Goal: Task Accomplishment & Management: Use online tool/utility

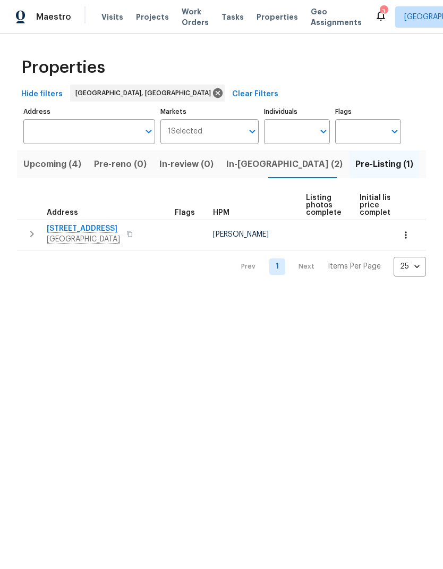
click at [90, 230] on span "[STREET_ADDRESS]" at bounding box center [83, 228] width 73 height 11
click at [192, 164] on span "In-review (0)" at bounding box center [186, 164] width 54 height 15
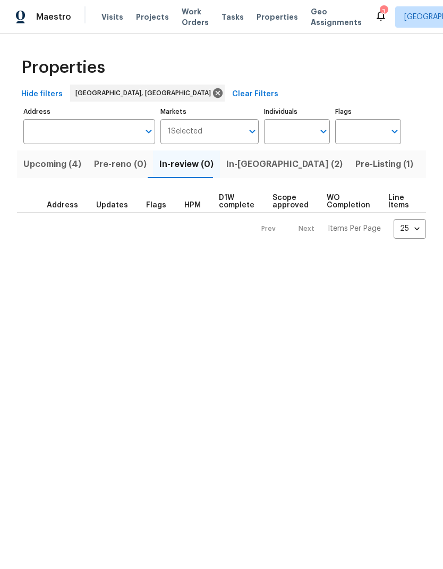
click at [245, 161] on span "In-[GEOGRAPHIC_DATA] (2)" at bounding box center [284, 164] width 116 height 15
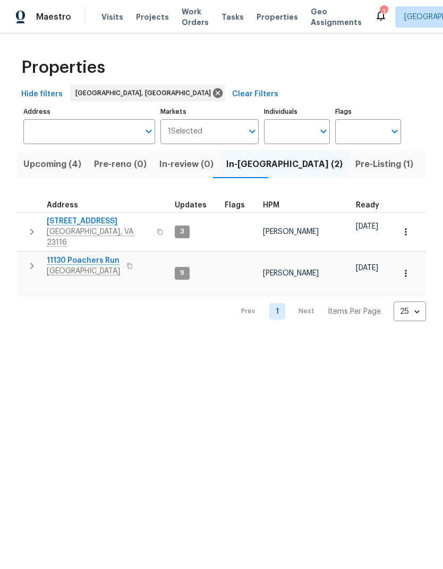
click at [356, 166] on span "Pre-Listing (1)" at bounding box center [385, 164] width 58 height 15
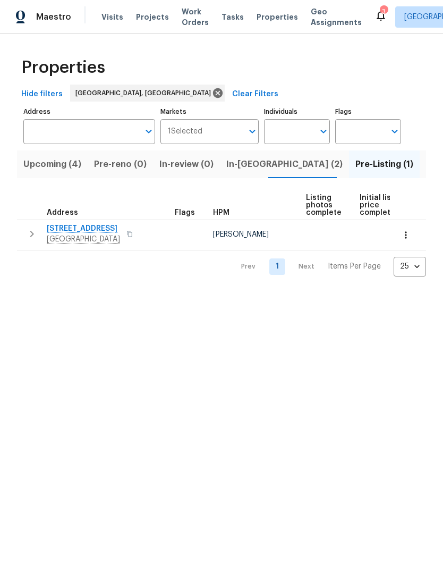
click at [69, 241] on span "[GEOGRAPHIC_DATA]" at bounding box center [83, 239] width 73 height 11
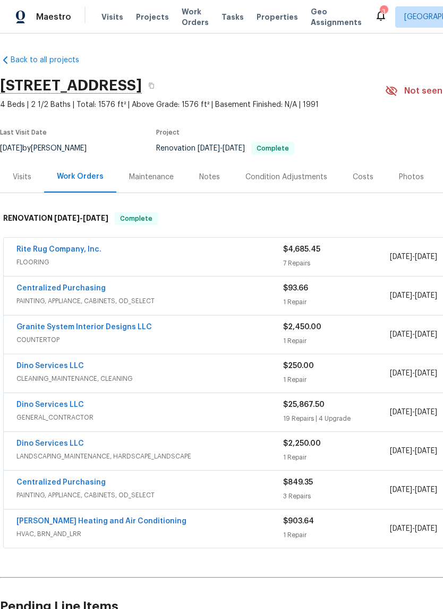
click at [408, 175] on div "Photos" at bounding box center [411, 177] width 25 height 11
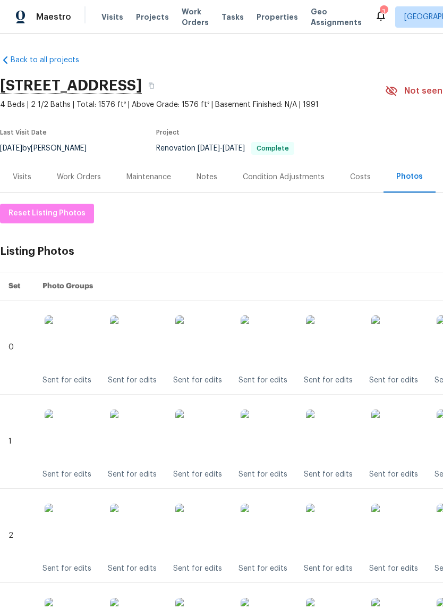
click at [94, 166] on div "Work Orders" at bounding box center [79, 176] width 70 height 31
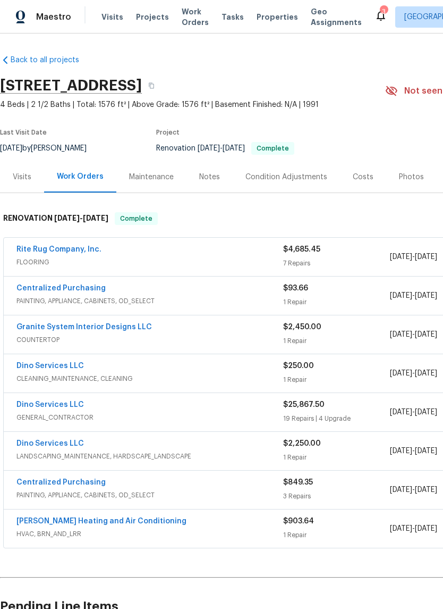
click at [80, 406] on link "Dino Services LLC" at bounding box center [50, 404] width 68 height 7
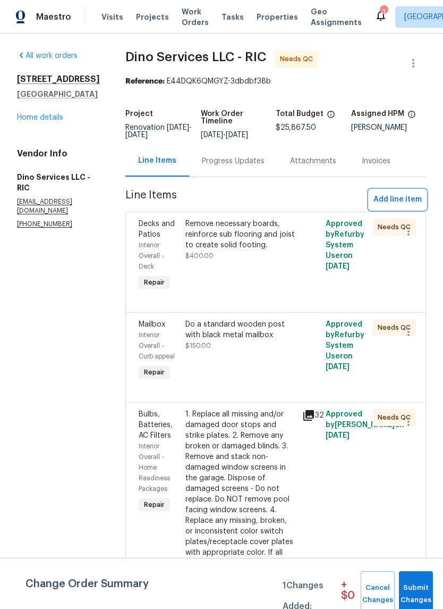
click at [389, 207] on button "Add line item" at bounding box center [397, 200] width 57 height 20
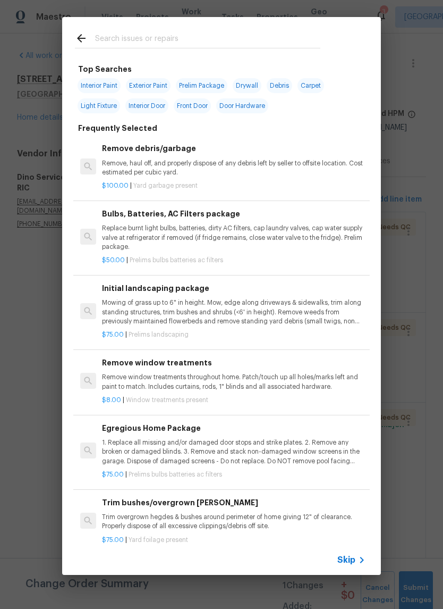
click at [309, 27] on div at bounding box center [197, 38] width 271 height 42
click at [124, 40] on input "text" at bounding box center [207, 40] width 225 height 16
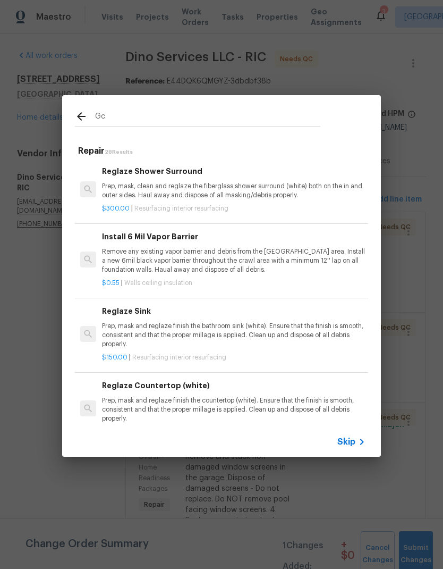
type input "G"
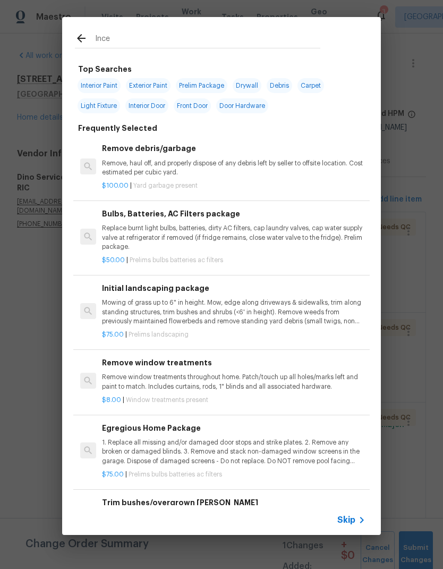
type input "Incen"
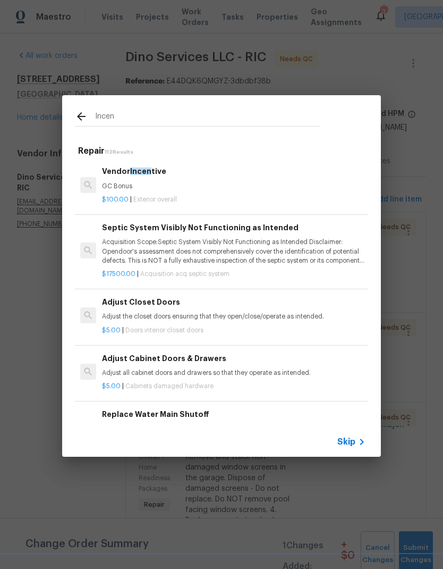
click at [96, 189] on div at bounding box center [88, 185] width 24 height 42
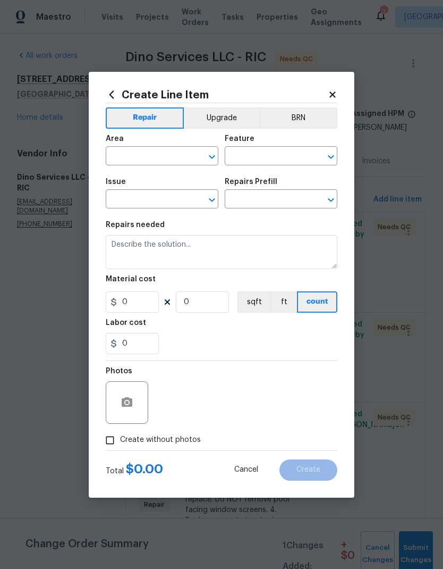
type input "Overall Exterior"
type textarea "GC Bonus"
type input "1"
type input "Vendor Incentive $100.00"
type input "100"
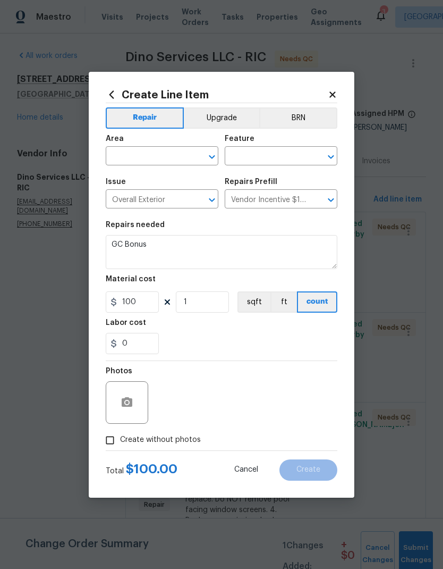
click at [123, 156] on input "text" at bounding box center [147, 157] width 83 height 16
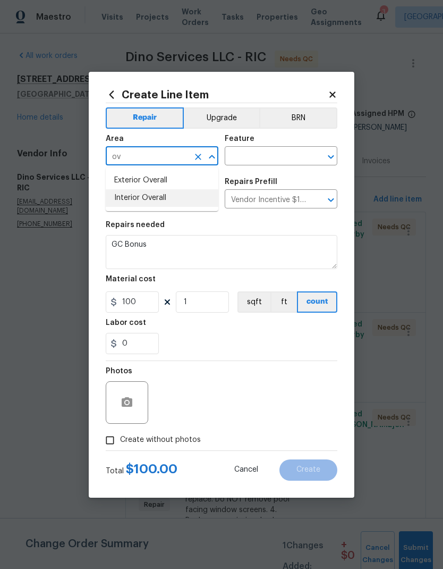
click at [121, 197] on li "Interior Overall" at bounding box center [162, 198] width 113 height 18
type input "Interior Overall"
click at [327, 158] on icon "Open" at bounding box center [331, 156] width 13 height 13
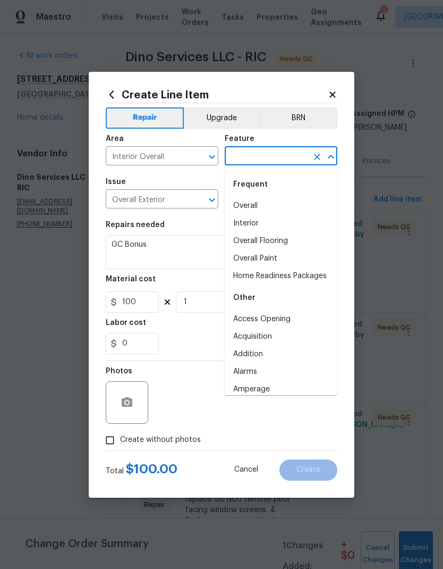
click at [304, 206] on li "Overall" at bounding box center [281, 206] width 113 height 18
type input "Overall"
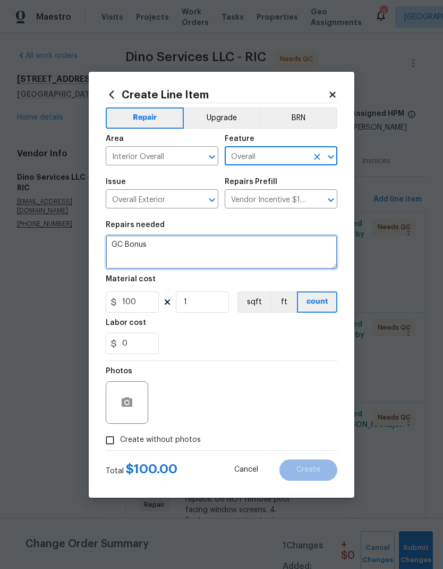
click at [110, 245] on textarea "GC Bonus" at bounding box center [222, 252] width 232 height 34
click at [117, 239] on textarea "GC Bonus" at bounding box center [222, 252] width 232 height 34
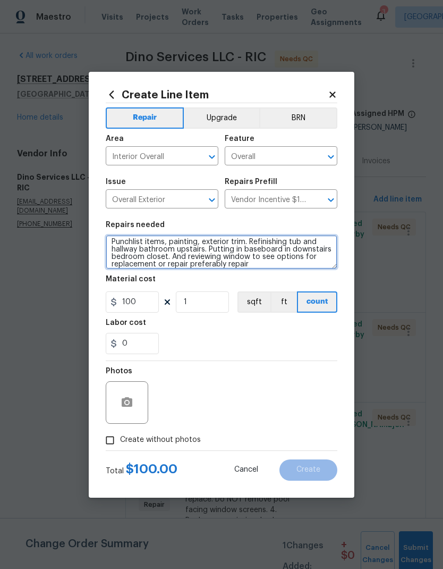
scroll to position [3, 0]
type textarea "Punchlist items, painting, exterior trim. Refinishing tub and hallway bathroom …"
click at [328, 329] on div "Labor cost" at bounding box center [222, 326] width 232 height 14
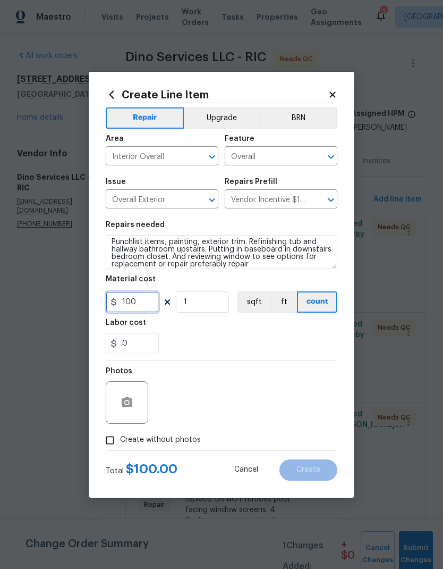
click at [141, 307] on input "100" at bounding box center [132, 301] width 53 height 21
type input "450"
click at [323, 330] on div "Labor cost" at bounding box center [222, 326] width 232 height 14
click at [115, 436] on input "Create without photos" at bounding box center [110, 440] width 20 height 20
checkbox input "true"
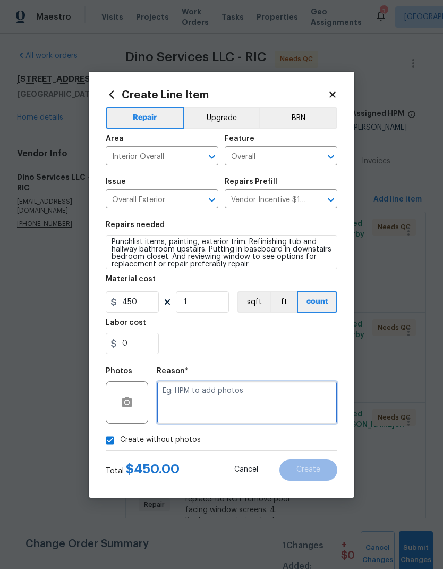
click at [308, 401] on textarea at bounding box center [247, 402] width 181 height 43
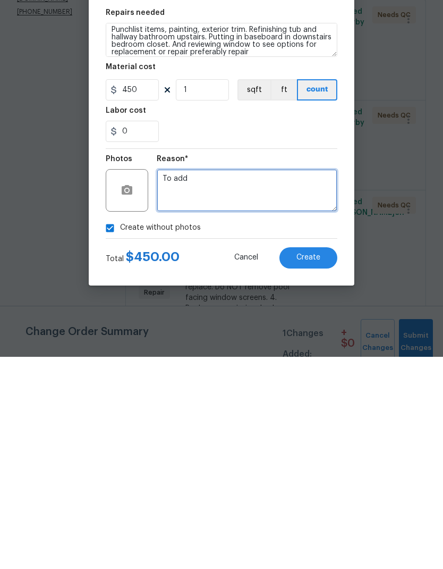
type textarea "To add"
click at [319, 459] on button "Create" at bounding box center [309, 469] width 58 height 21
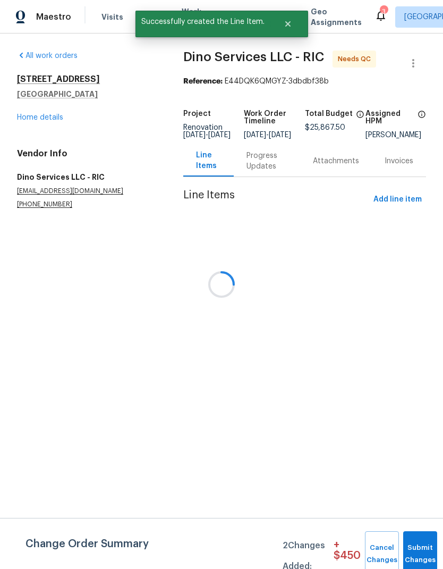
scroll to position [0, 0]
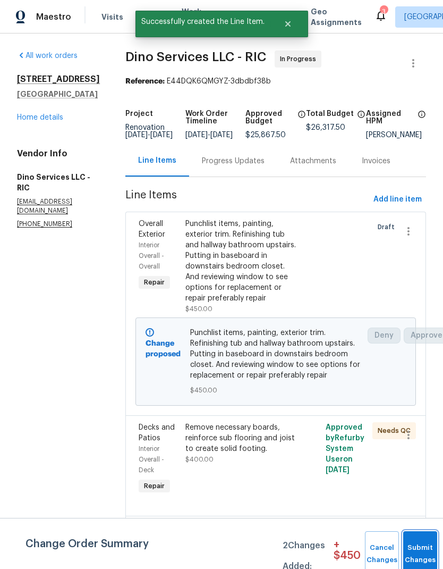
click at [423, 545] on button "Submit Changes" at bounding box center [420, 554] width 34 height 46
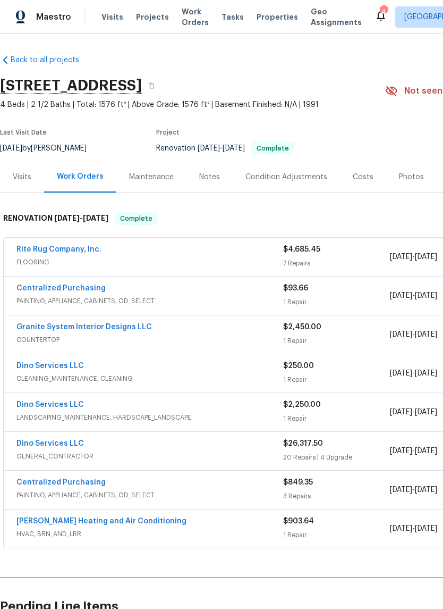
click at [37, 445] on link "Dino Services LLC" at bounding box center [50, 443] width 68 height 7
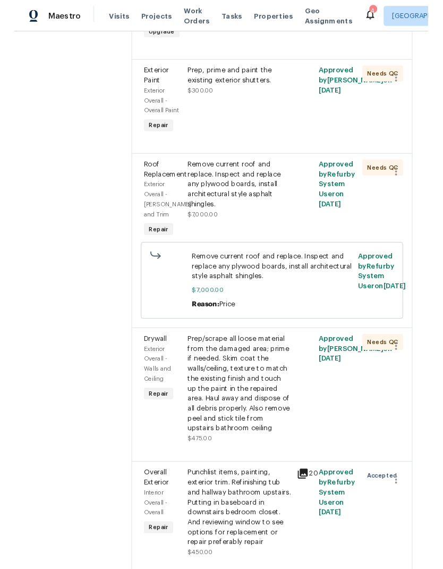
scroll to position [26, 0]
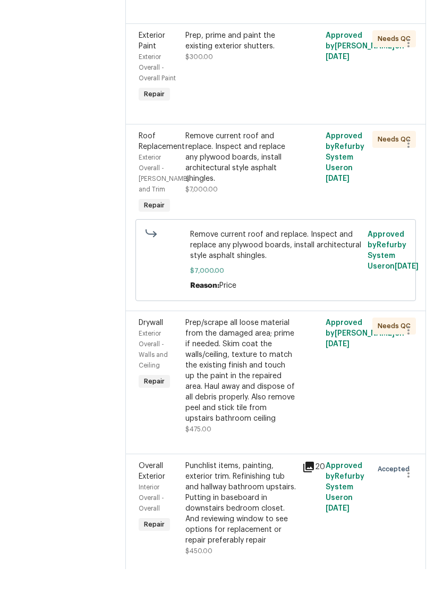
click at [258, 500] on div "Punchlist items, painting, exterior trim. Refinishing tub and hallway bathroom …" at bounding box center [241, 542] width 111 height 85
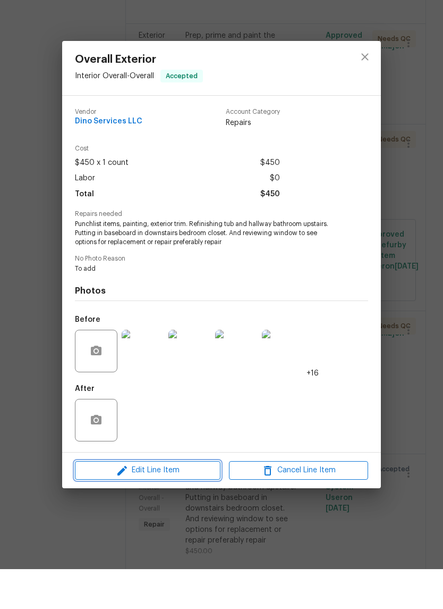
click at [192, 503] on span "Edit Line Item" at bounding box center [147, 509] width 139 height 13
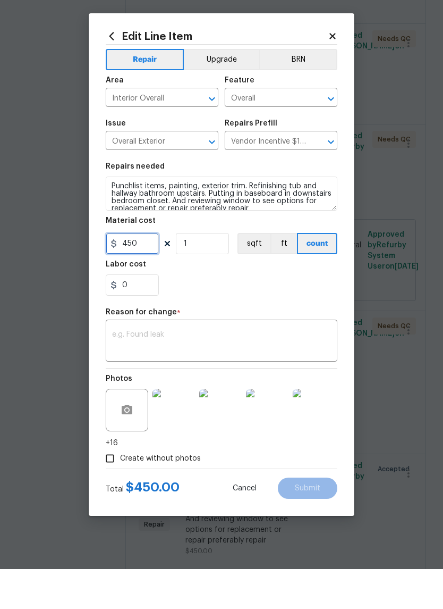
click at [150, 273] on input "450" at bounding box center [132, 283] width 53 height 21
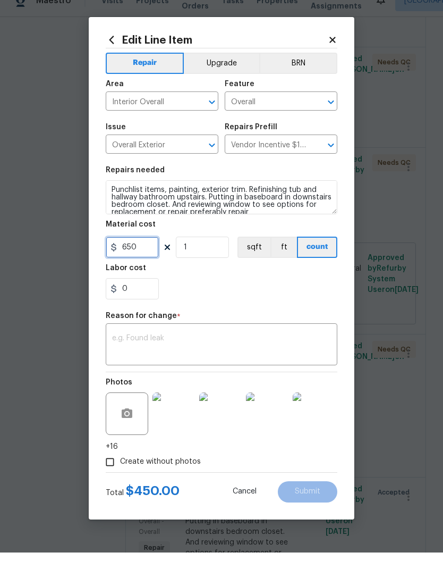
type input "650"
click at [131, 295] on input "0" at bounding box center [132, 304] width 53 height 21
type input "75"
click at [316, 329] on div "Reason for change *" at bounding box center [222, 336] width 232 height 14
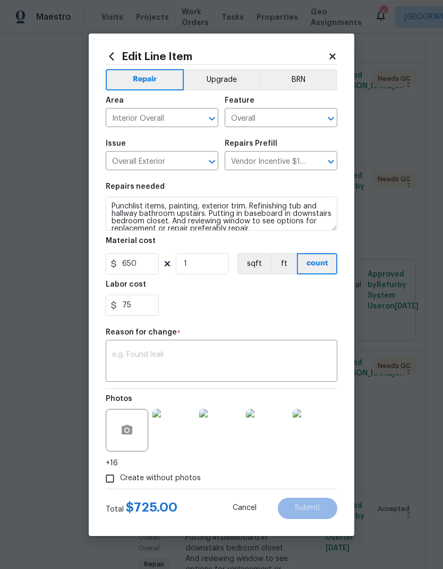
click at [293, 337] on div "Reason for change *" at bounding box center [222, 336] width 232 height 14
click at [293, 368] on textarea at bounding box center [221, 362] width 219 height 22
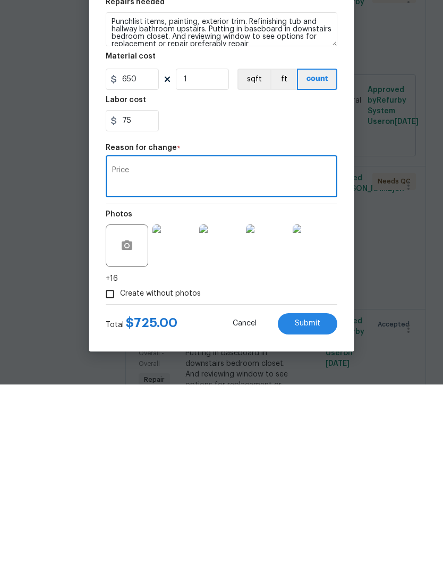
type textarea "Price"
click at [325, 498] on button "Submit" at bounding box center [308, 508] width 60 height 21
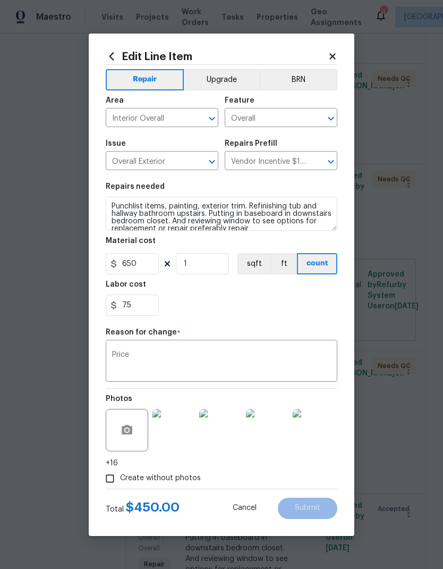
type input "450"
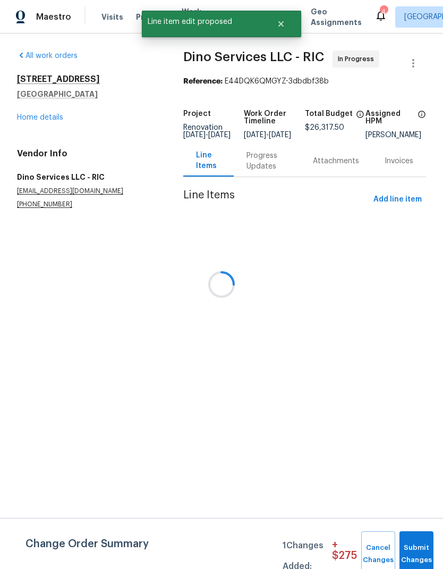
scroll to position [0, 0]
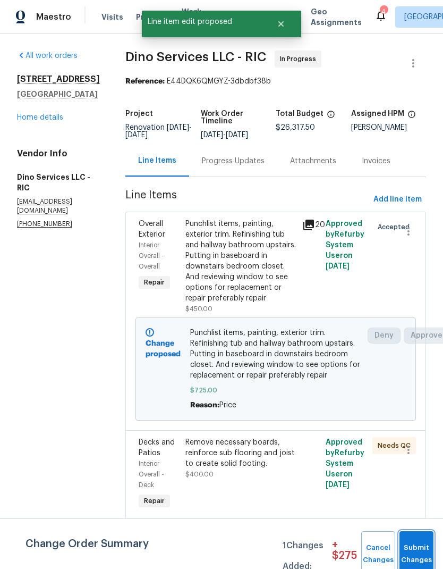
click at [416, 546] on button "Submit Changes" at bounding box center [417, 554] width 34 height 46
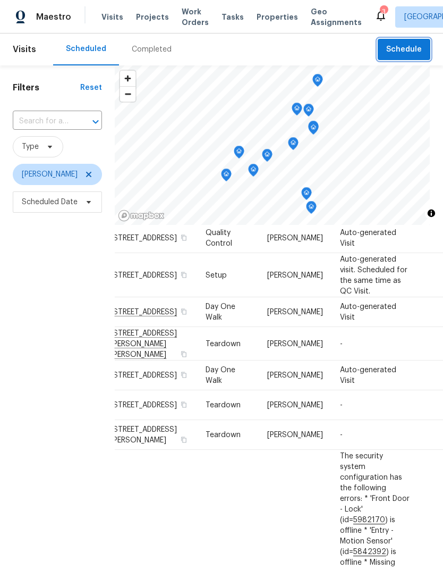
scroll to position [315, 17]
click at [0, 0] on icon at bounding box center [0, 0] width 0 height 0
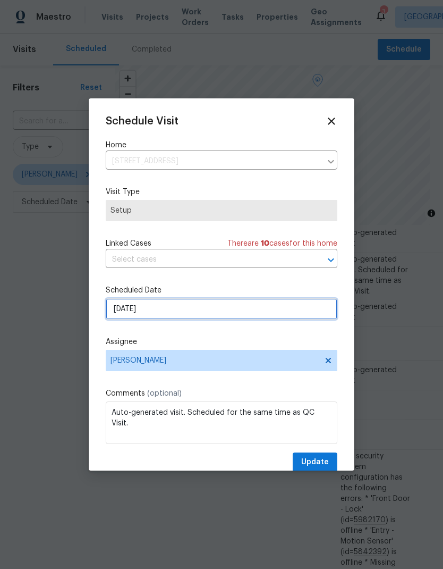
click at [140, 315] on input "[DATE]" at bounding box center [222, 308] width 232 height 21
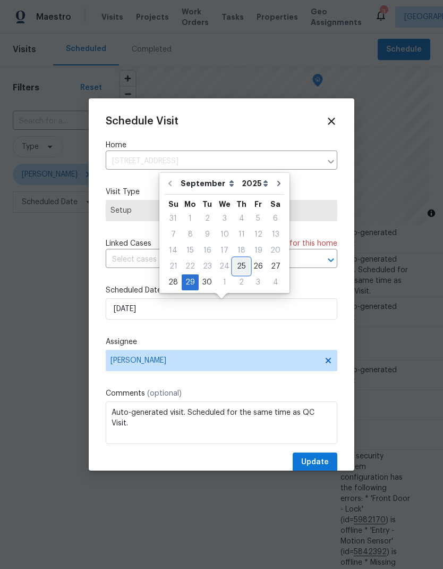
click at [239, 268] on div "25" at bounding box center [241, 266] width 16 height 15
type input "[DATE]"
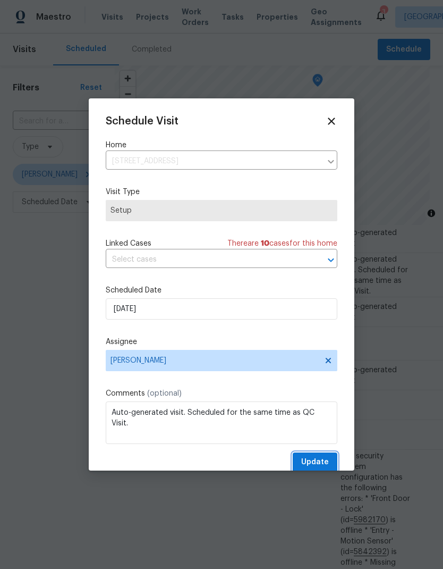
click at [317, 461] on span "Update" at bounding box center [315, 462] width 28 height 13
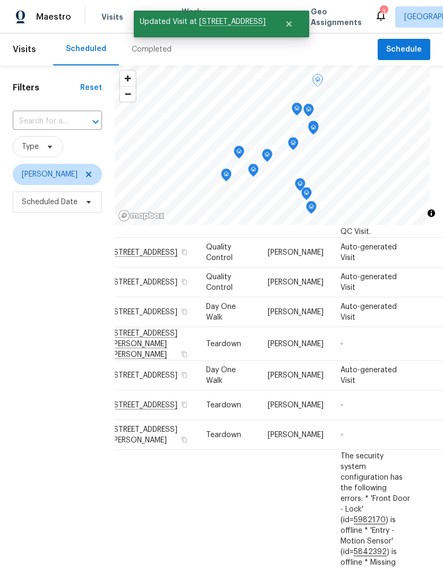
click at [0, 0] on icon at bounding box center [0, 0] width 0 height 0
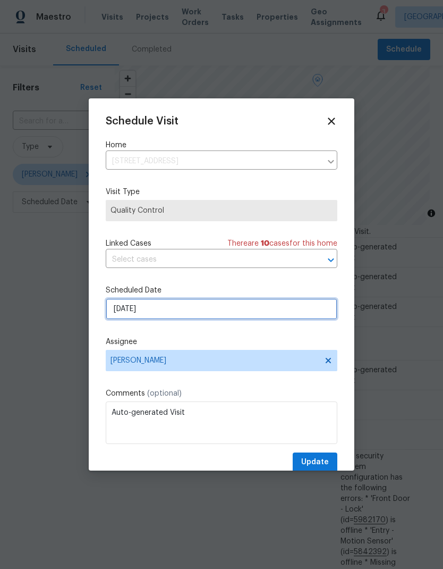
click at [140, 311] on input "9/29/2025" at bounding box center [222, 308] width 232 height 21
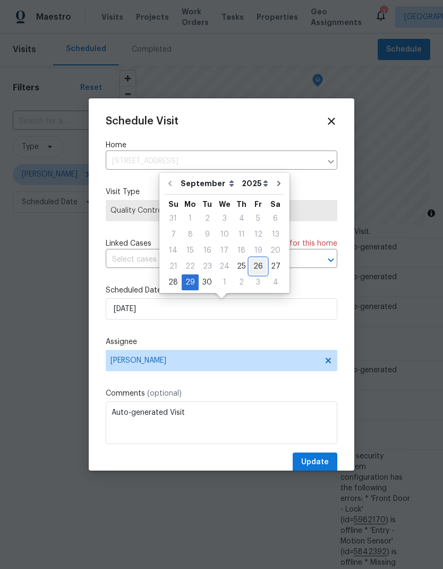
click at [258, 264] on div "26" at bounding box center [258, 266] width 17 height 15
type input "9/26/2025"
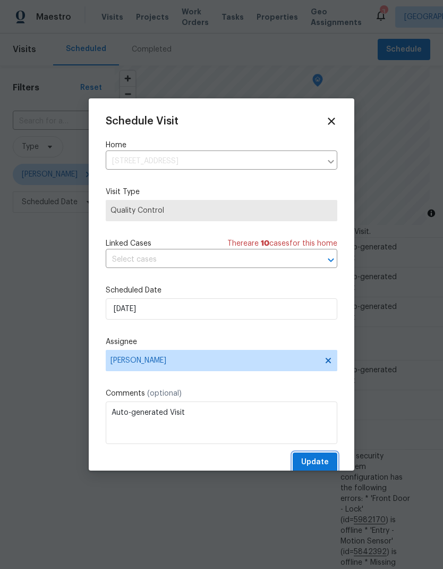
click at [323, 465] on span "Update" at bounding box center [315, 462] width 28 height 13
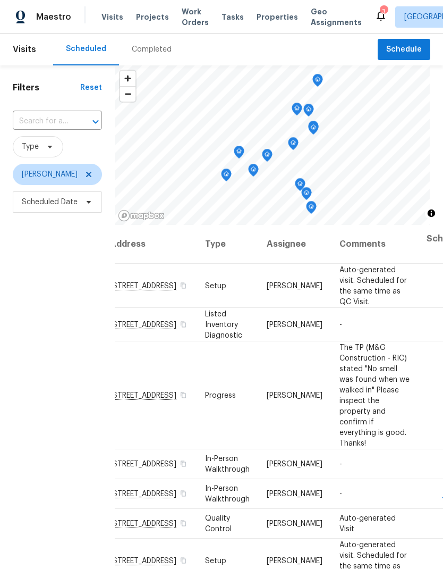
scroll to position [0, 17]
click at [0, 0] on icon at bounding box center [0, 0] width 0 height 0
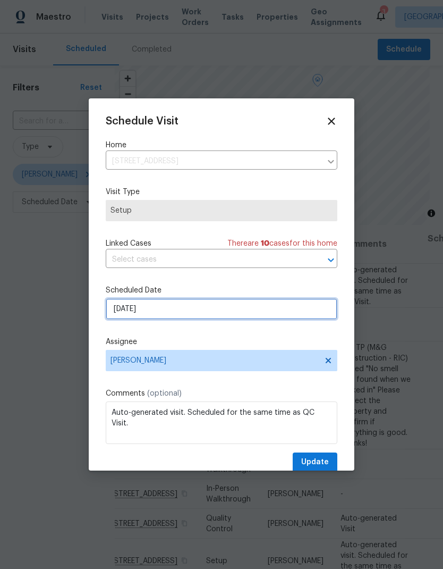
click at [164, 306] on input "9/25/2025" at bounding box center [222, 308] width 232 height 21
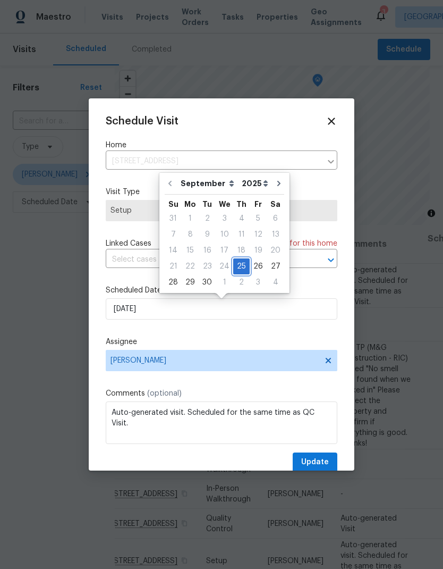
click at [243, 267] on div "25" at bounding box center [241, 266] width 16 height 15
click at [327, 465] on span "Update" at bounding box center [315, 462] width 28 height 13
